Goal: Transaction & Acquisition: Obtain resource

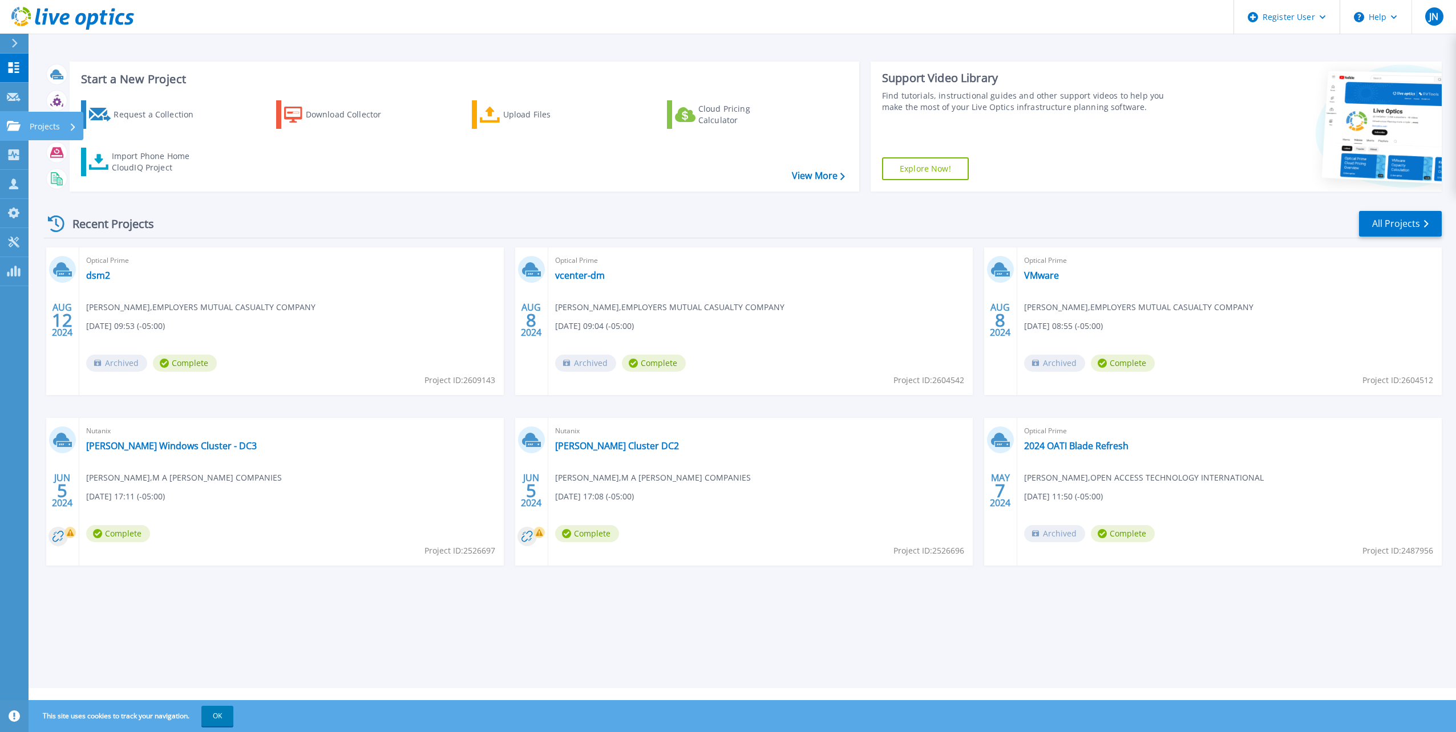
click at [11, 120] on link "Projects Projects" at bounding box center [14, 126] width 29 height 29
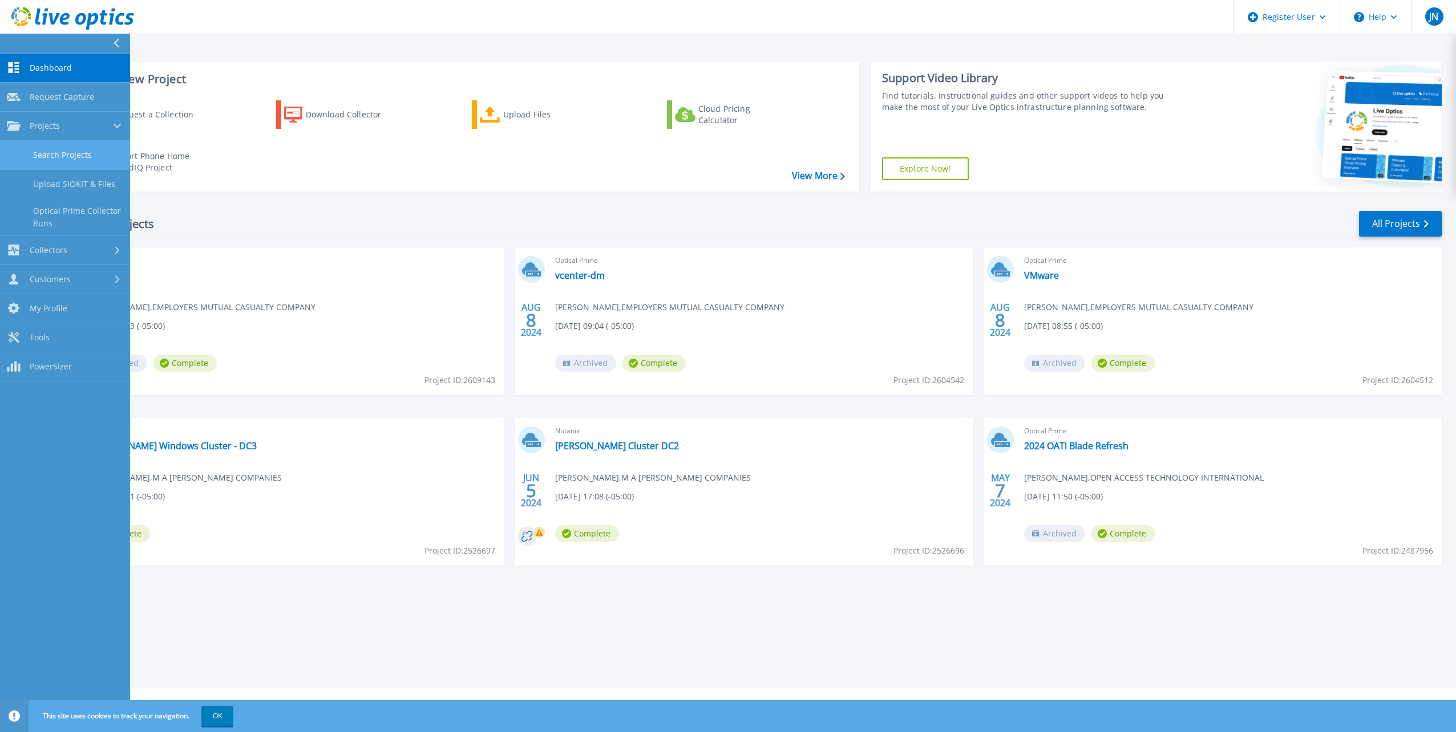
click at [44, 158] on link "Search Projects" at bounding box center [65, 155] width 130 height 29
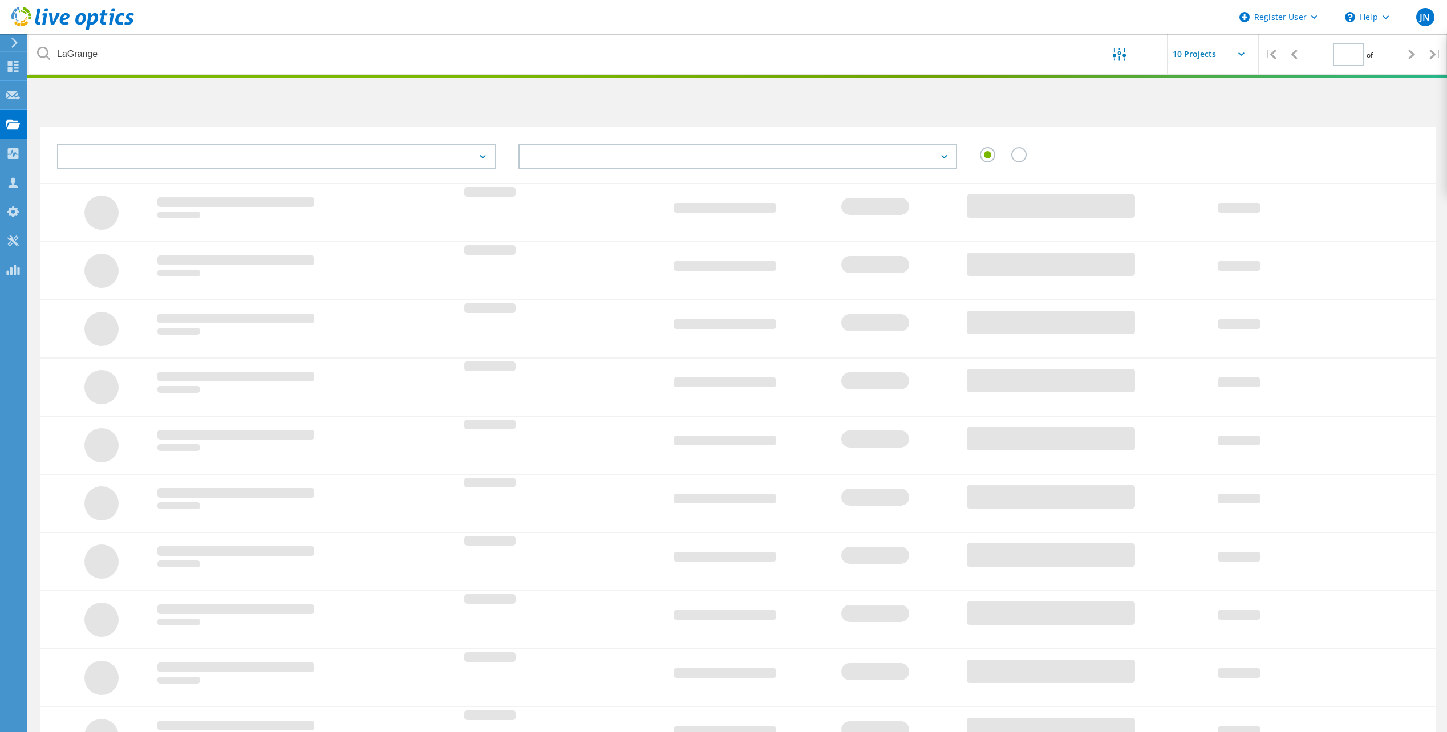
type input "1"
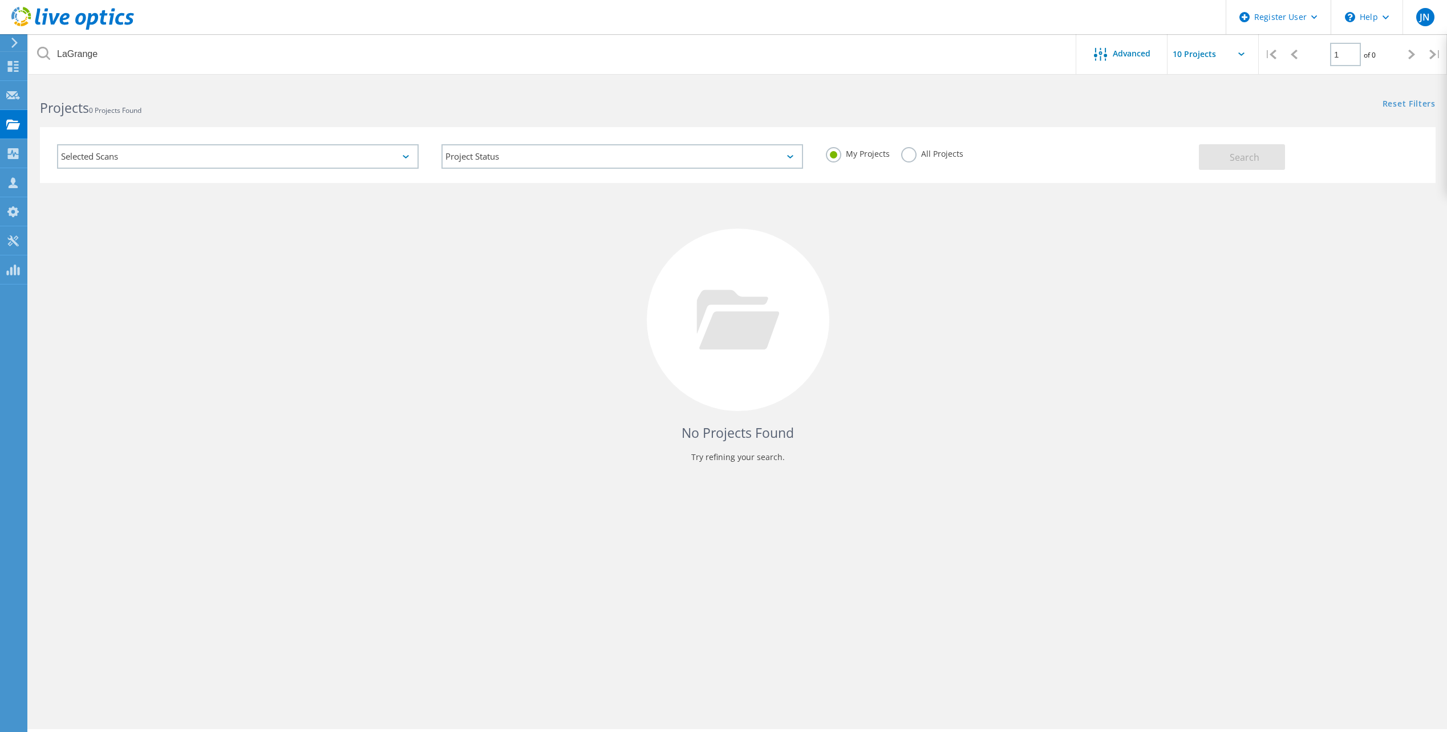
click at [263, 145] on div "Selected Scans" at bounding box center [238, 156] width 362 height 25
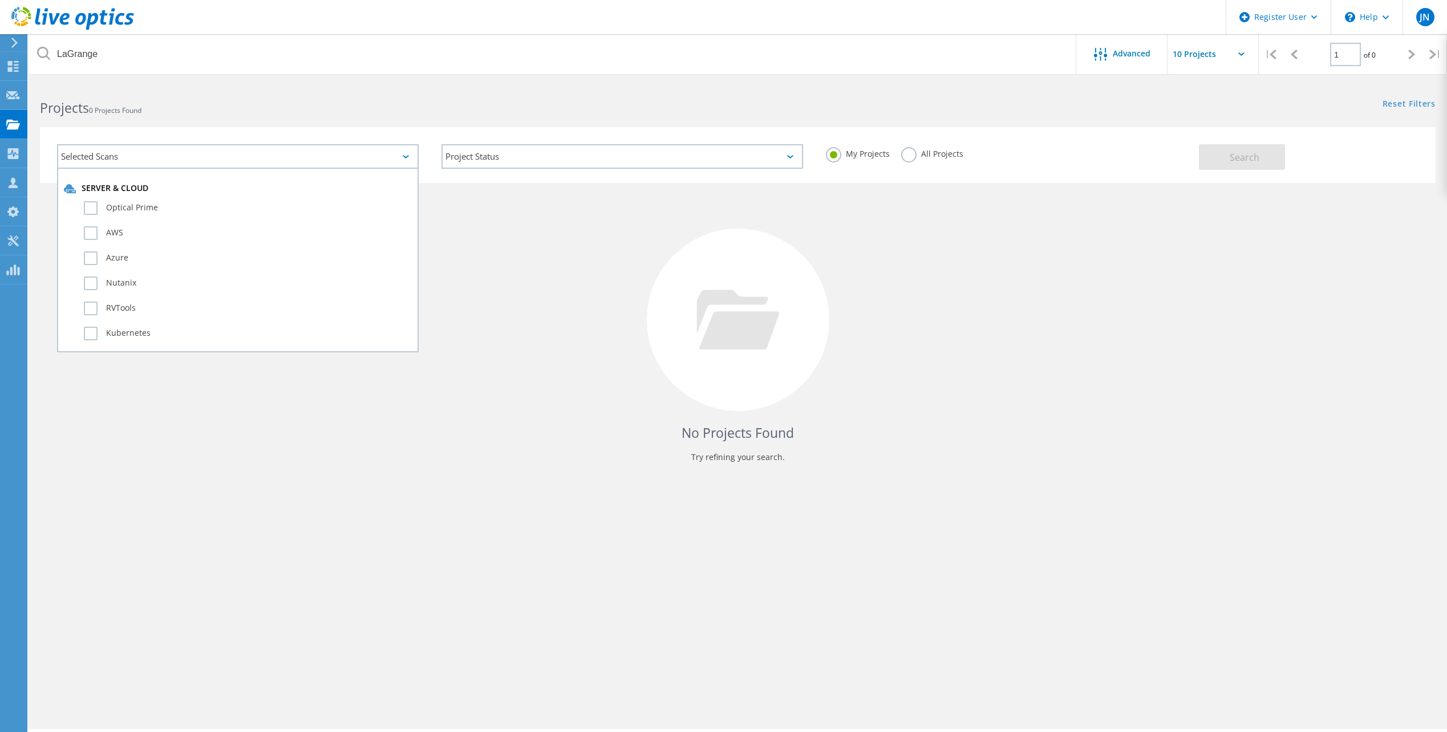
drag, startPoint x: 263, startPoint y: 145, endPoint x: 171, endPoint y: 156, distance: 93.5
click at [171, 156] on div "Selected Scans" at bounding box center [238, 156] width 362 height 25
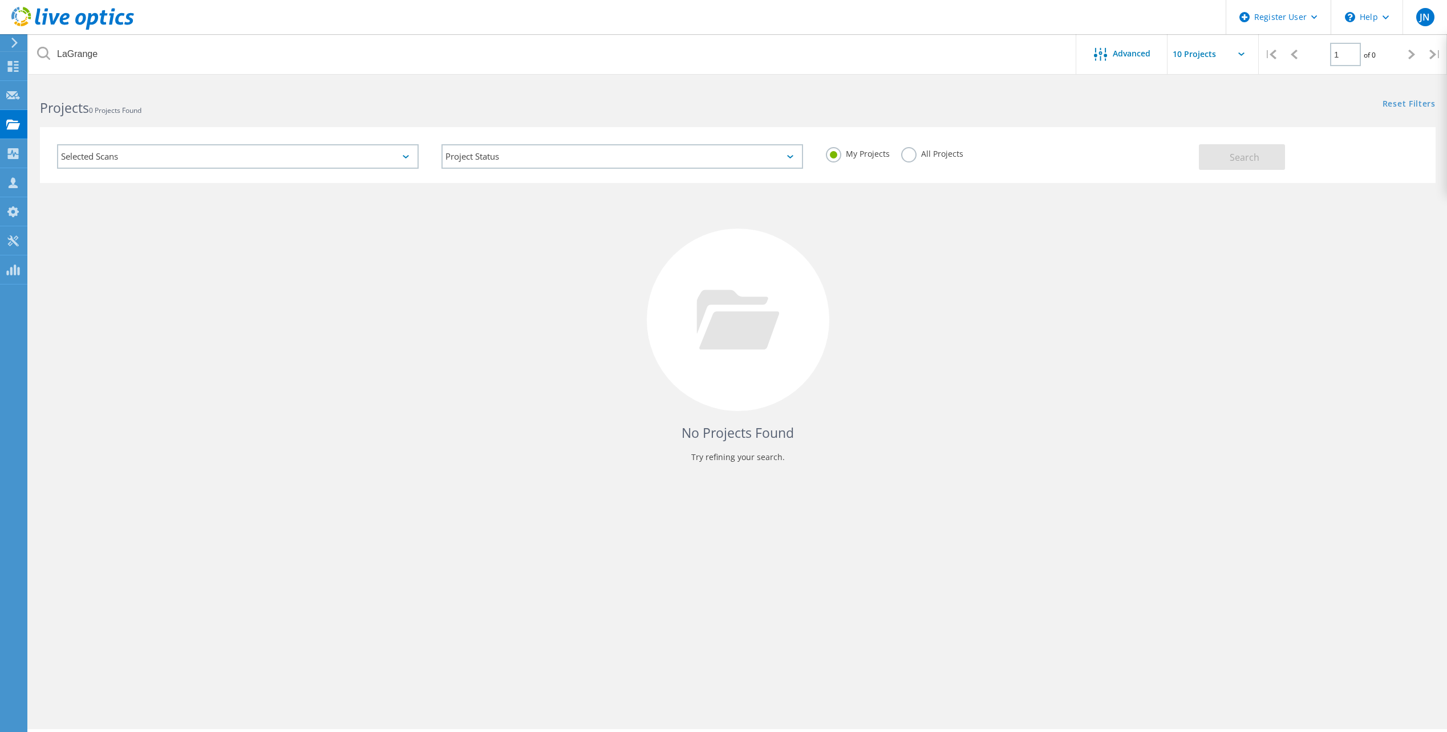
drag, startPoint x: 171, startPoint y: 156, endPoint x: 178, endPoint y: 111, distance: 45.1
click at [178, 111] on h2 "Projects 0 Projects Found" at bounding box center [383, 108] width 686 height 19
click at [907, 151] on label "All Projects" at bounding box center [932, 152] width 62 height 11
click at [0, 0] on input "All Projects" at bounding box center [0, 0] width 0 height 0
click at [198, 95] on div "Projects 0 Projects Found" at bounding box center [383, 98] width 709 height 30
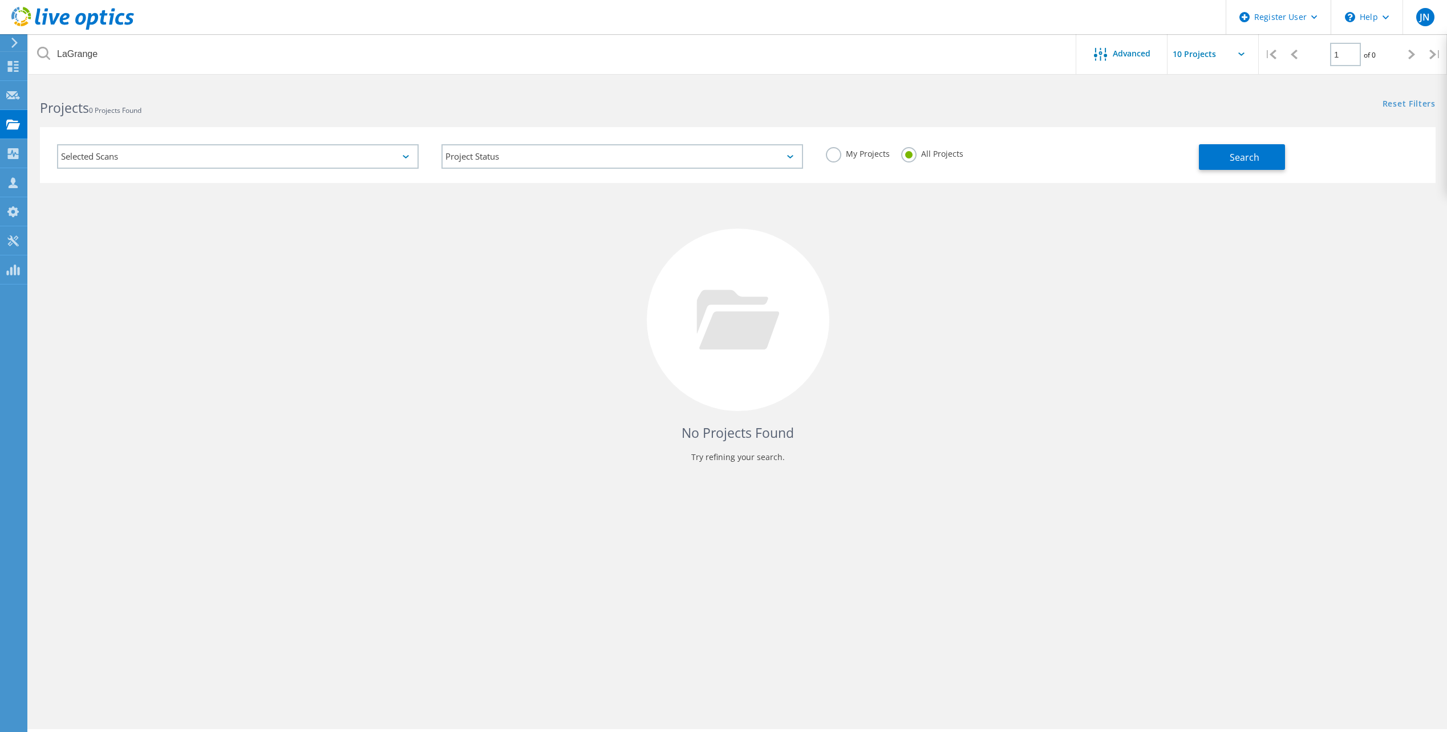
click at [115, 117] on h2 "Projects 0 Projects Found" at bounding box center [383, 108] width 686 height 19
click at [98, 107] on span "0 Projects Found" at bounding box center [115, 111] width 52 height 10
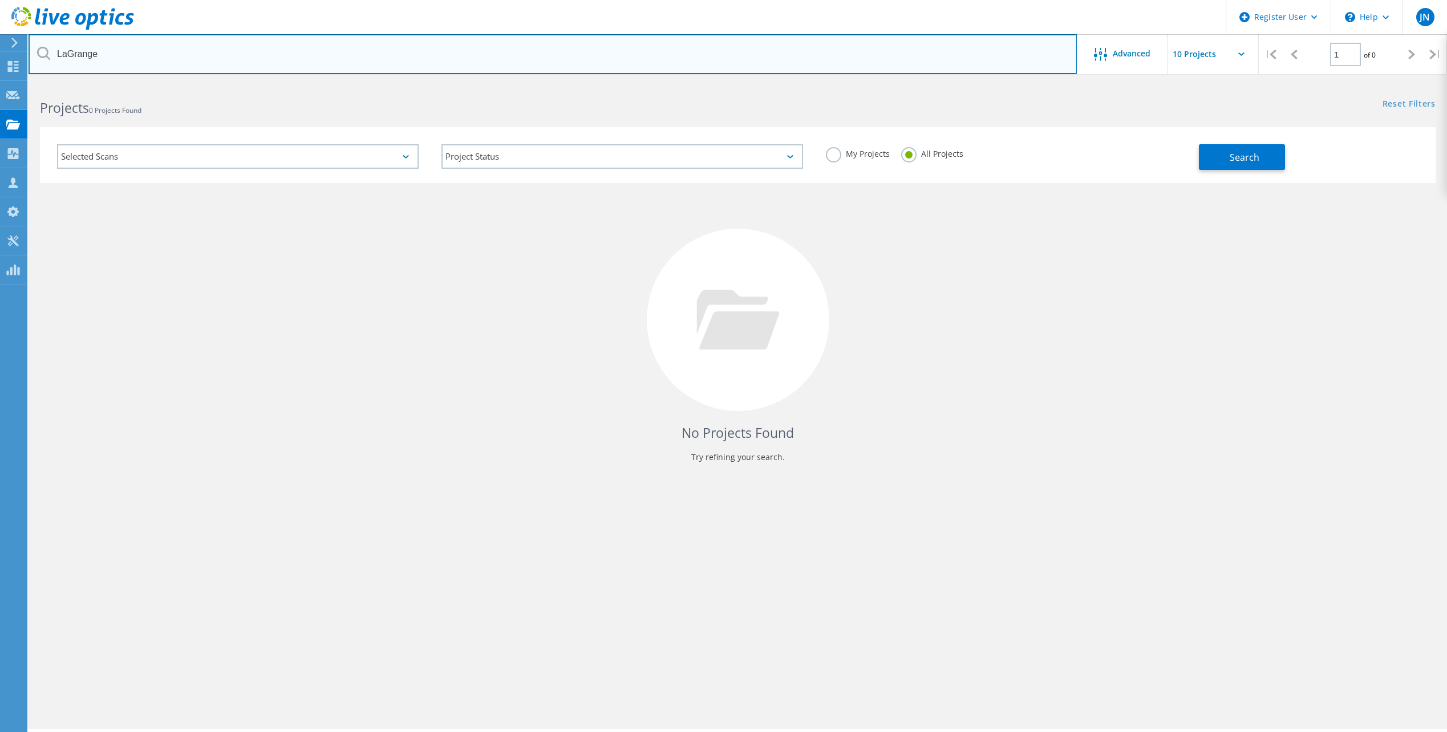
click at [92, 50] on input "LaGrange" at bounding box center [553, 54] width 1048 height 40
click at [75, 56] on input "LaGrange" at bounding box center [553, 54] width 1048 height 40
paste input "3019266"
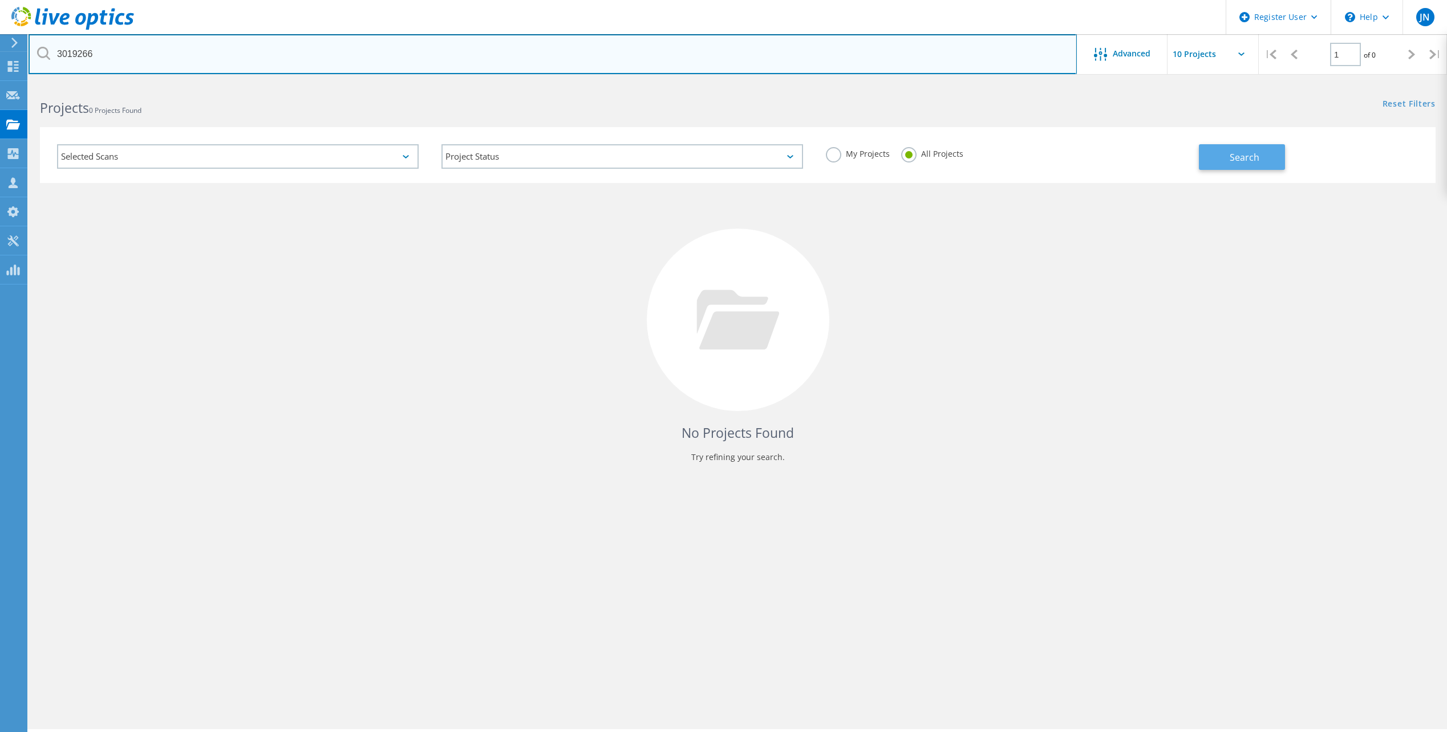
type input "3019266"
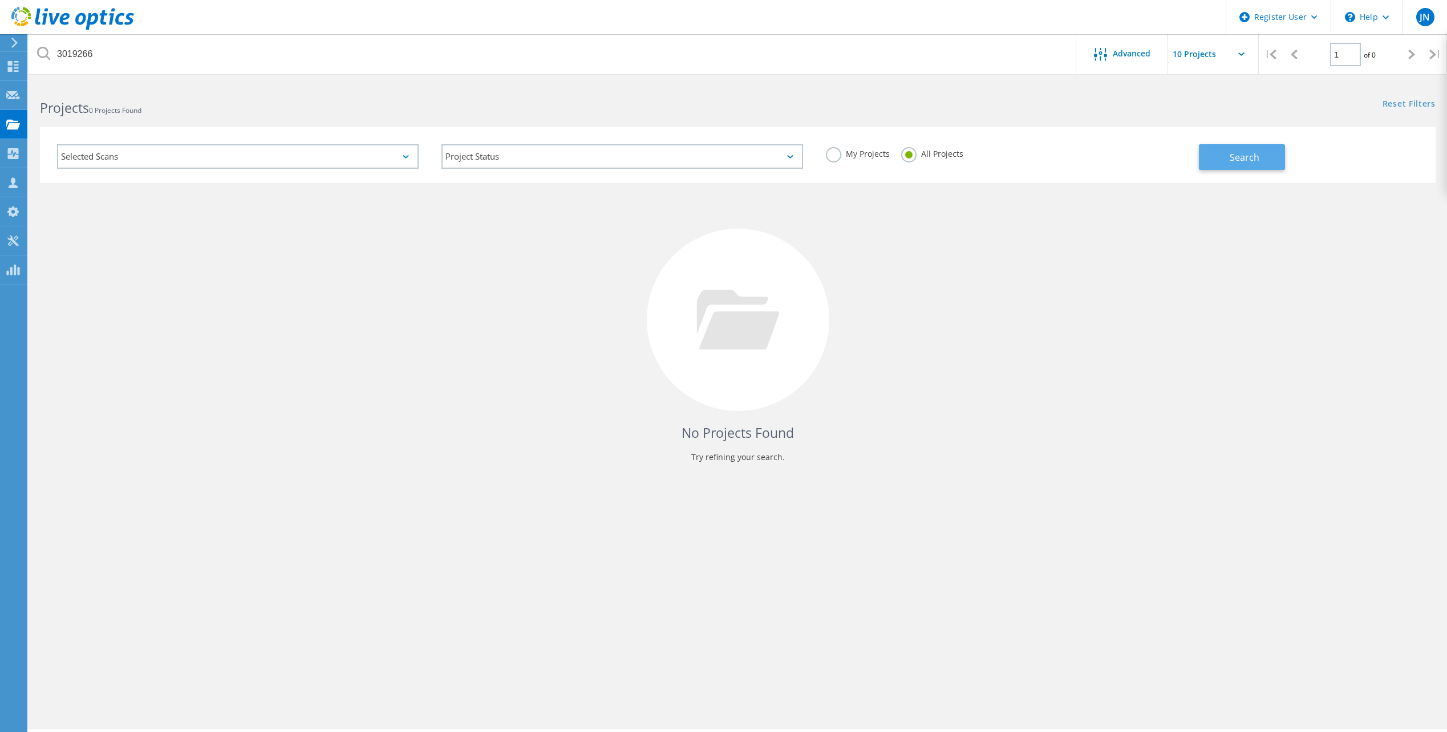
click at [1233, 164] on button "Search" at bounding box center [1242, 157] width 86 height 26
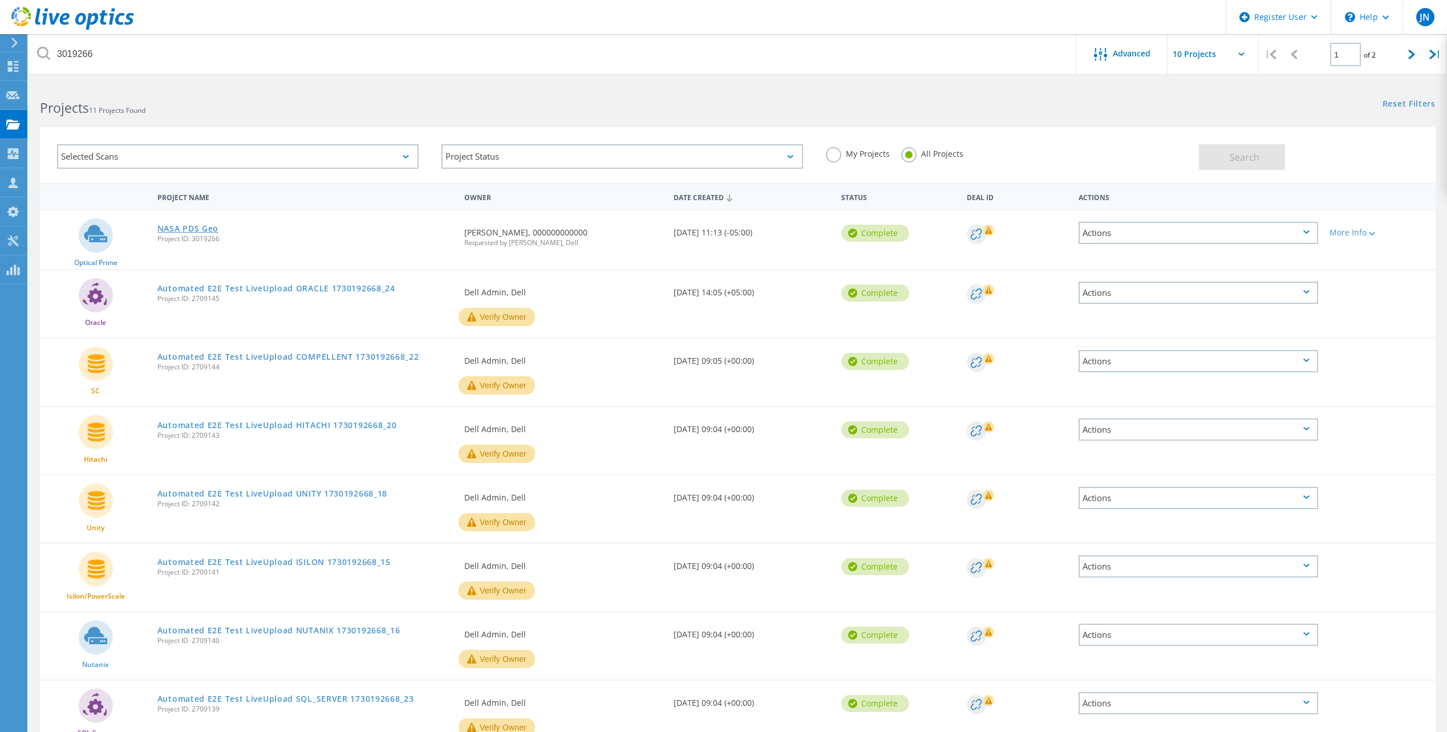
click at [184, 228] on link "NASA PDS Geo" at bounding box center [187, 229] width 61 height 8
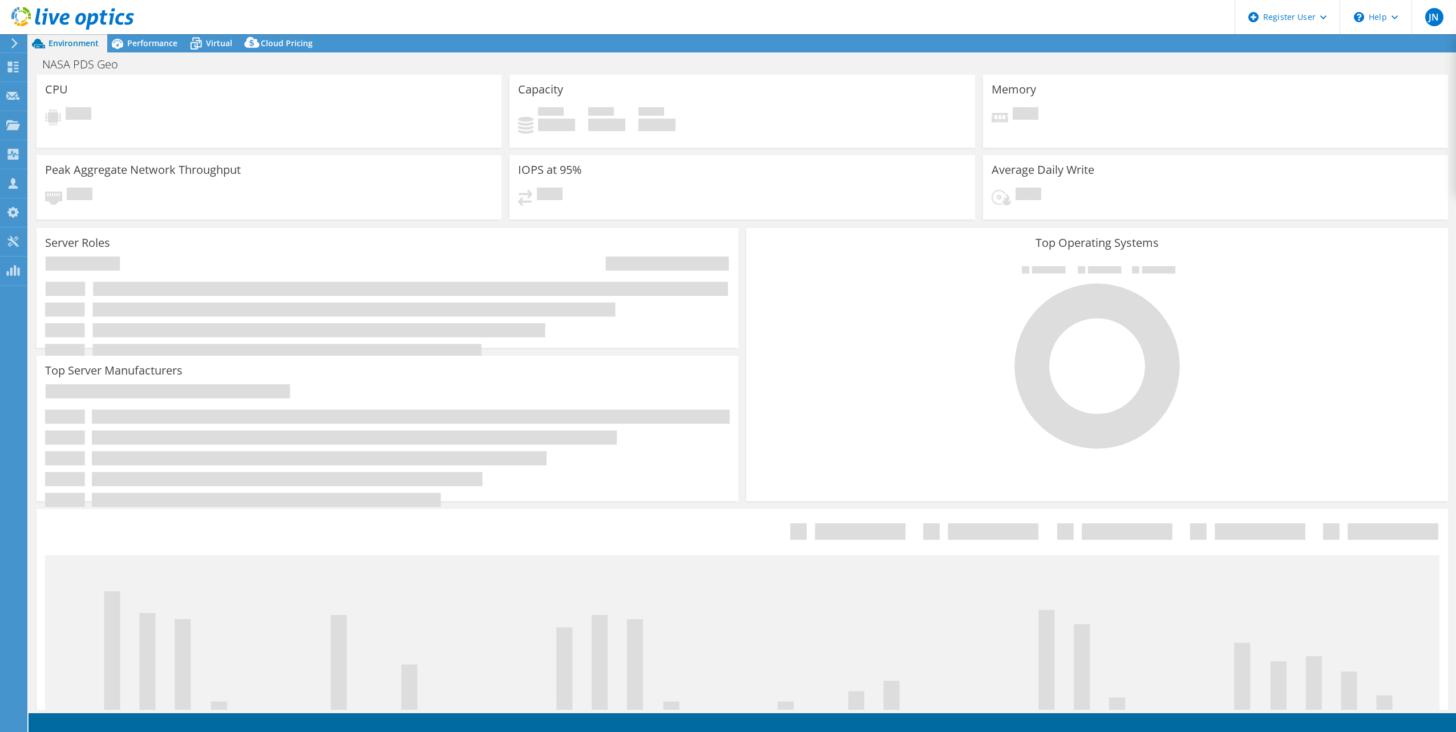
select select "USD"
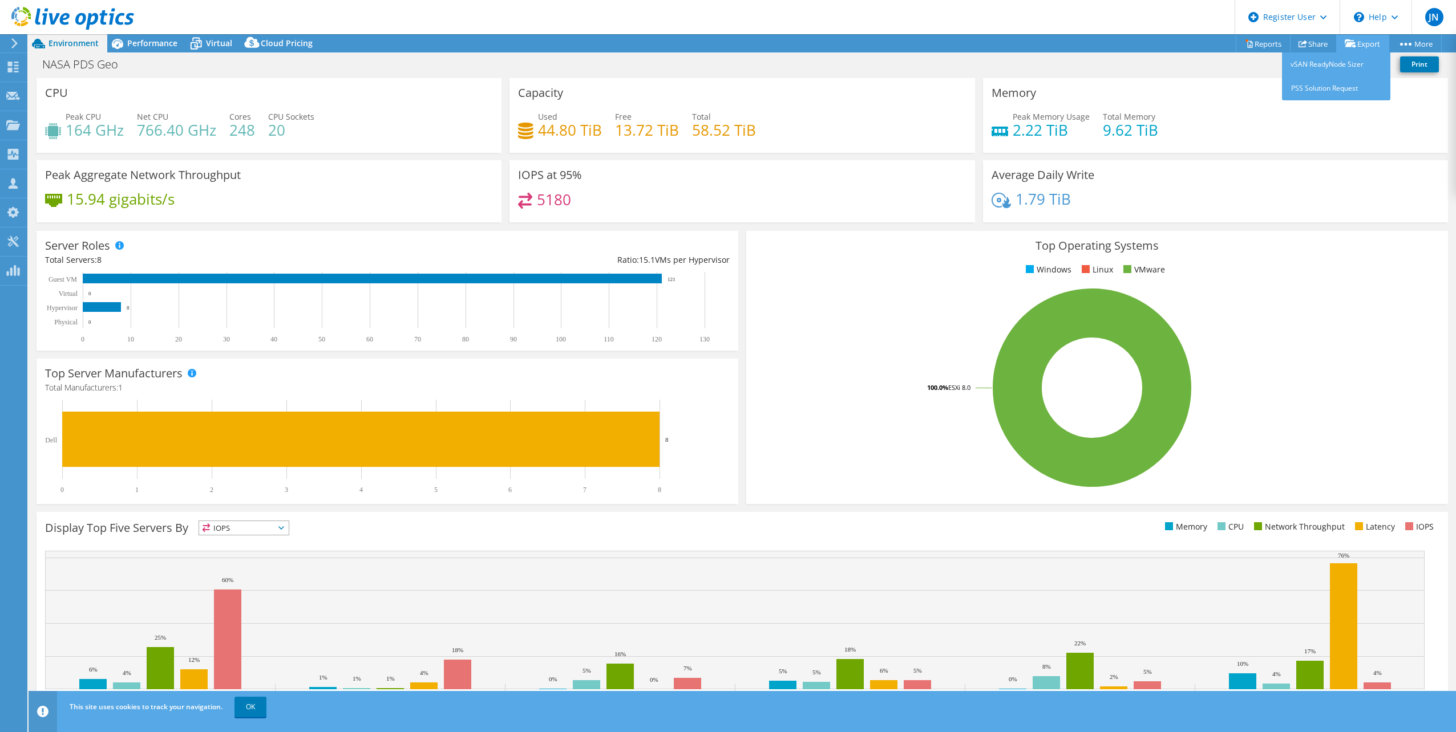
click at [1357, 40] on link "Export" at bounding box center [1362, 44] width 53 height 18
click at [151, 46] on span "Performance" at bounding box center [152, 43] width 50 height 11
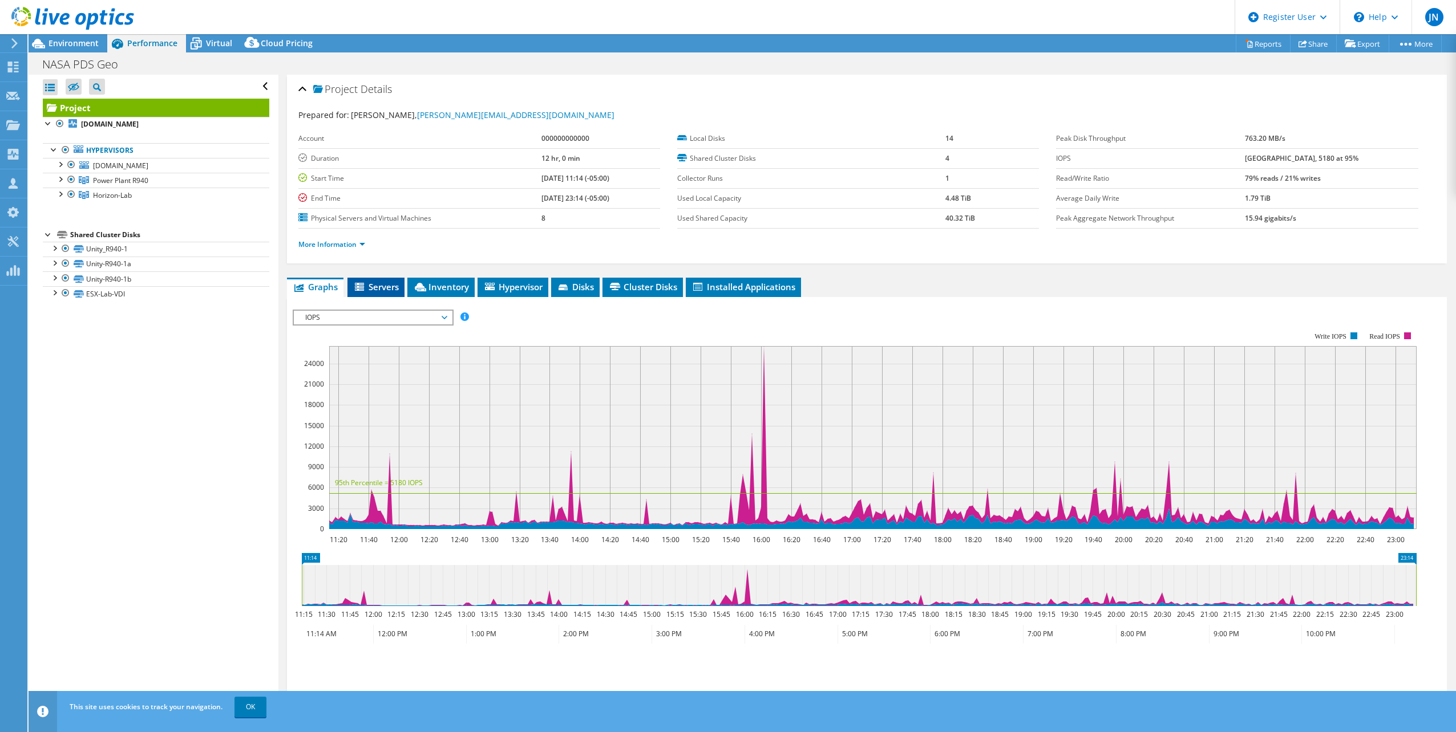
click at [381, 289] on span "Servers" at bounding box center [376, 286] width 46 height 11
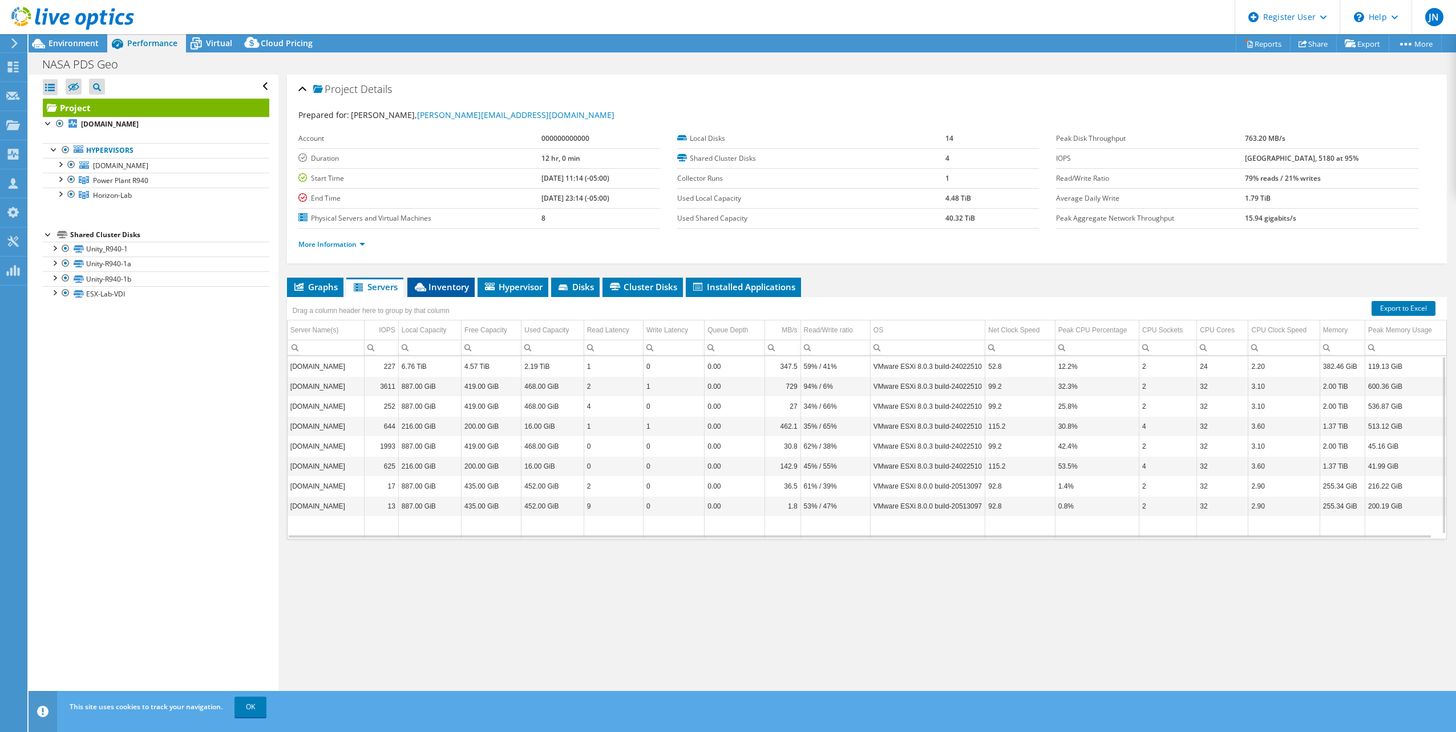
click at [437, 289] on span "Inventory" at bounding box center [441, 286] width 56 height 11
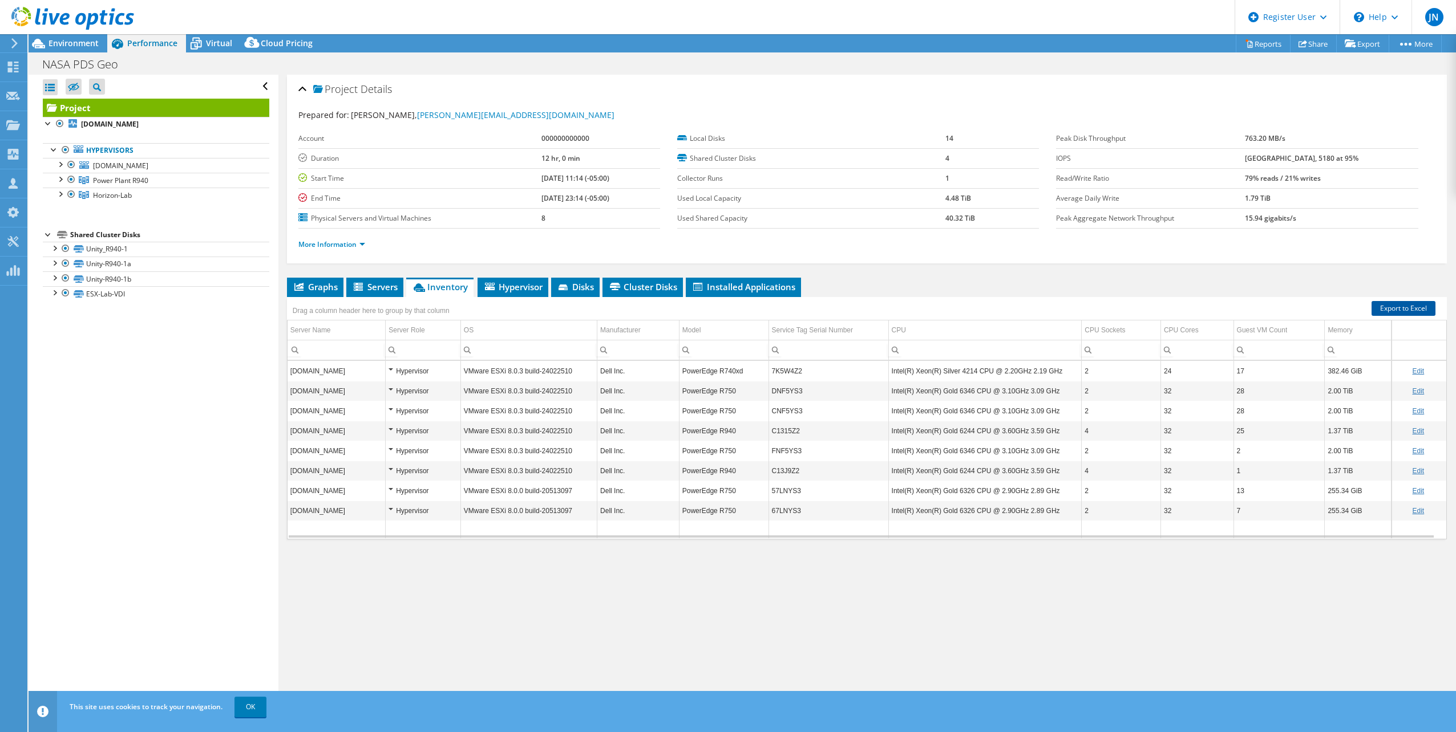
click at [1388, 305] on link "Export to Excel" at bounding box center [1403, 308] width 64 height 15
click at [721, 291] on span "Installed Applications" at bounding box center [743, 286] width 104 height 11
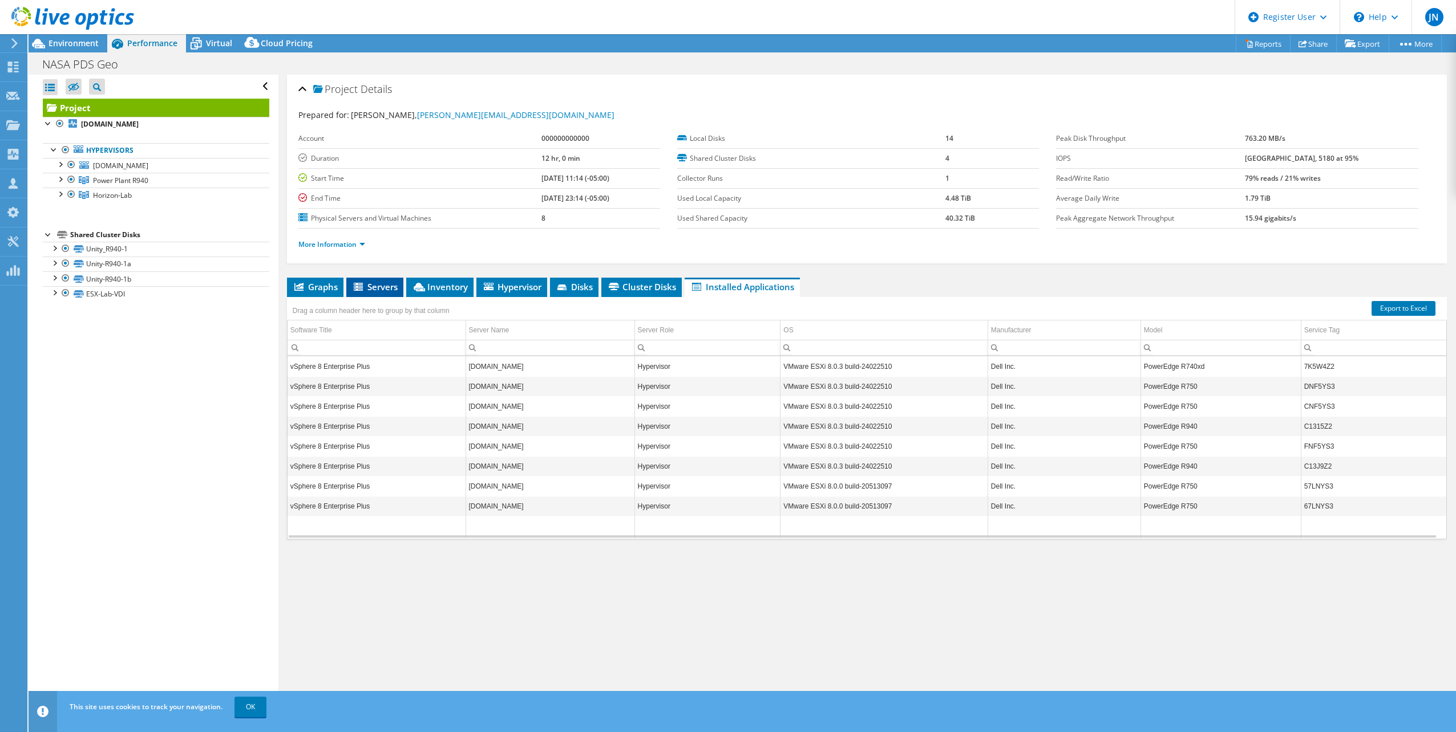
click at [391, 286] on span "Servers" at bounding box center [375, 286] width 46 height 11
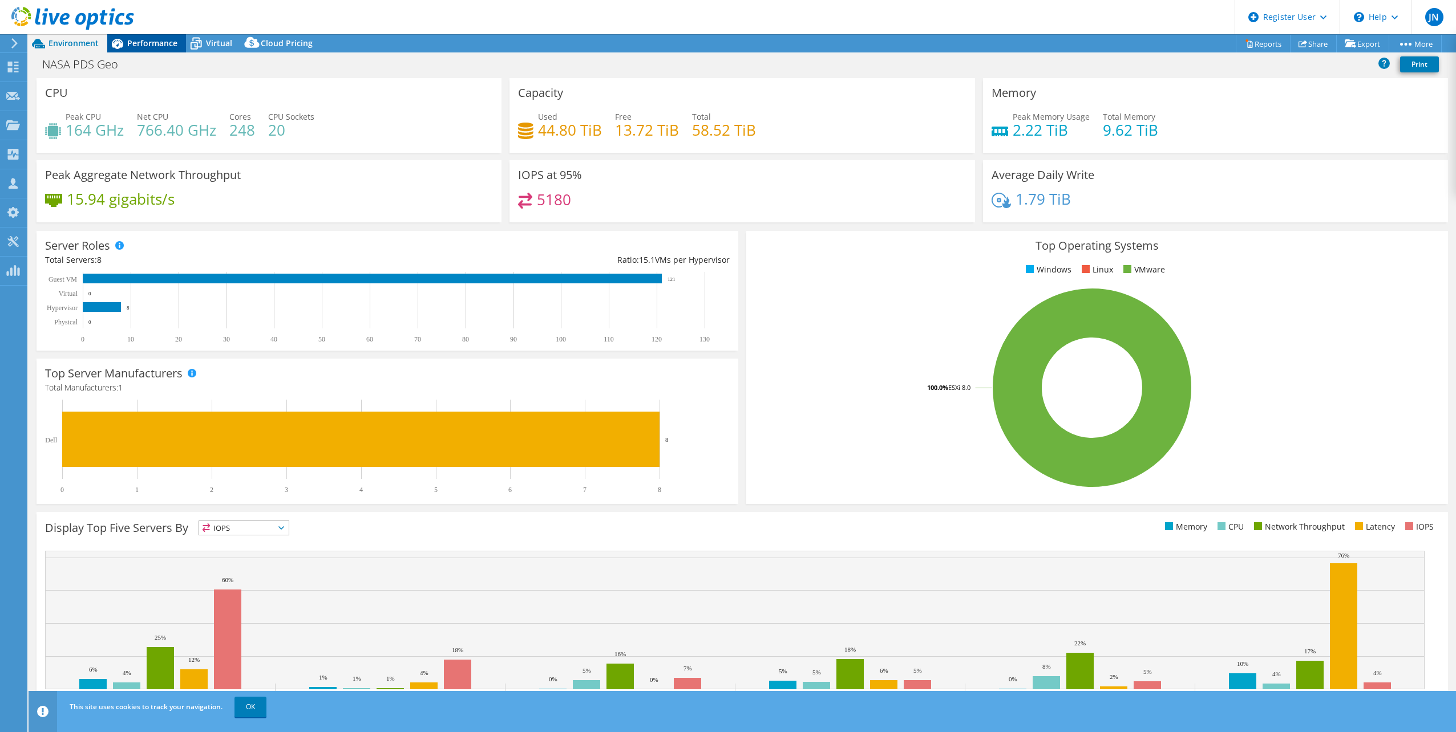
click at [156, 40] on span "Performance" at bounding box center [152, 43] width 50 height 11
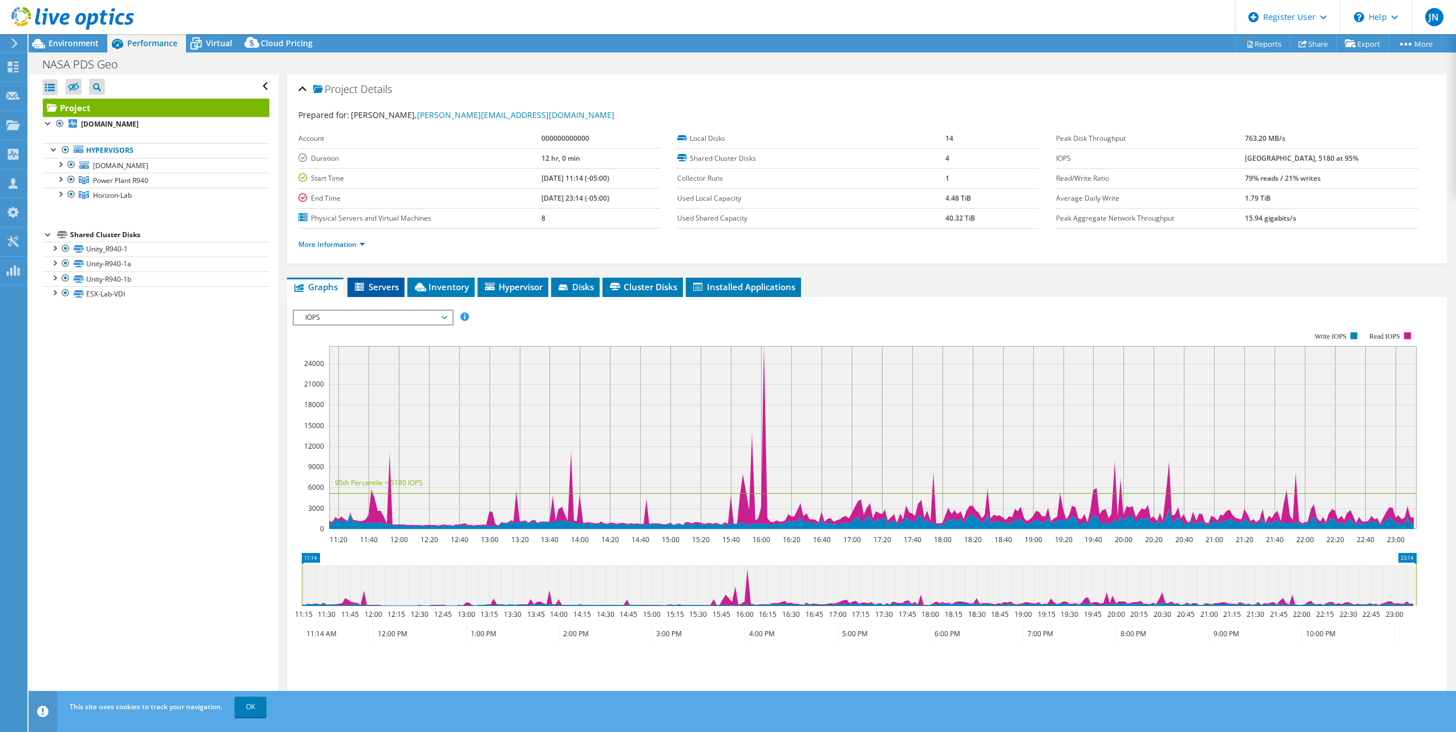
click at [380, 293] on li "Servers" at bounding box center [375, 287] width 57 height 19
